Goal: Obtain resource: Obtain resource

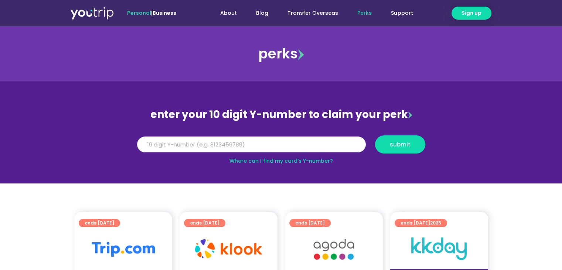
click at [185, 149] on input "Y Number" at bounding box center [251, 144] width 229 height 16
click at [190, 141] on input "8168000000000" at bounding box center [251, 144] width 229 height 16
type input "8"
type input "8167959572"
click at [398, 142] on span "submit" at bounding box center [400, 144] width 21 height 6
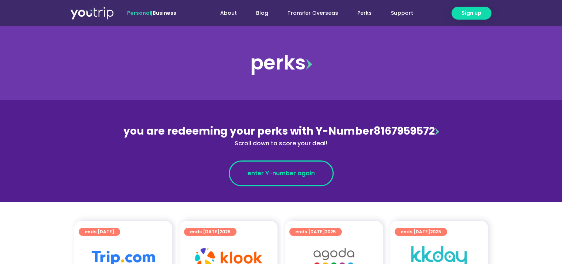
click at [279, 176] on span "enter Y-number again" at bounding box center [281, 173] width 67 height 9
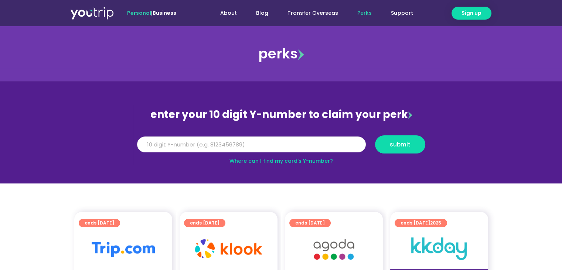
click at [152, 140] on input "Y Number" at bounding box center [251, 144] width 229 height 16
click at [157, 143] on input "Y Number" at bounding box center [251, 144] width 229 height 16
click at [291, 147] on input "Y Number" at bounding box center [251, 144] width 229 height 16
click at [237, 148] on input "Y Number" at bounding box center [251, 144] width 229 height 16
click at [216, 156] on div "Y Number submit" at bounding box center [280, 147] width 297 height 24
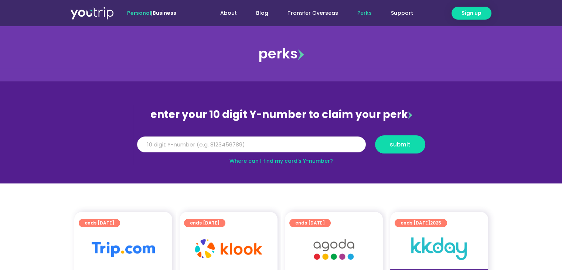
click at [204, 142] on input "Y Number" at bounding box center [251, 144] width 229 height 16
click at [315, 175] on section "enter your 10 digit Y-number to claim your perk Y Number submit Where can I fin…" at bounding box center [281, 132] width 562 height 102
click at [270, 148] on input "Y Number" at bounding box center [251, 144] width 229 height 16
click at [244, 151] on input "Y Number" at bounding box center [251, 144] width 229 height 16
click at [222, 150] on input "Y Number" at bounding box center [251, 144] width 229 height 16
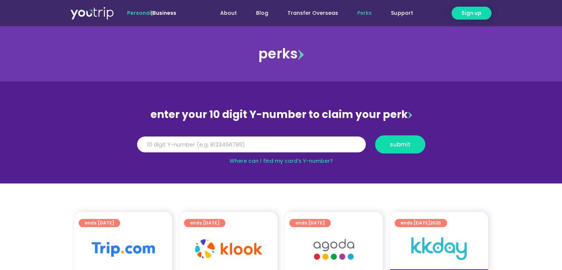
click at [294, 161] on link "Where can I find my card’s Y-number?" at bounding box center [280, 160] width 103 height 7
click at [197, 145] on input "Y Number" at bounding box center [251, 144] width 229 height 16
click at [195, 163] on div "Where can I find my card’s Y-number?" at bounding box center [281, 161] width 296 height 8
drag, startPoint x: 251, startPoint y: 139, endPoint x: 246, endPoint y: 145, distance: 8.1
click at [249, 141] on input "Y Number" at bounding box center [251, 144] width 229 height 16
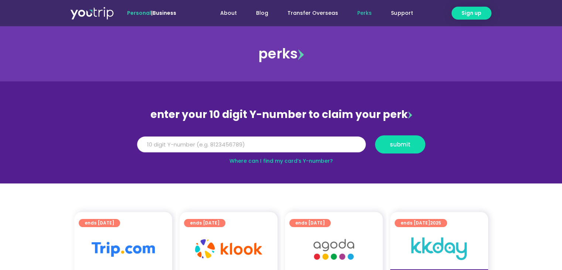
click at [245, 146] on input "Y Number" at bounding box center [251, 144] width 229 height 16
click at [287, 140] on input "Y Number" at bounding box center [251, 144] width 229 height 16
click at [216, 149] on input "Y Number" at bounding box center [251, 144] width 229 height 16
type input "816"
